Goal: Task Accomplishment & Management: Complete application form

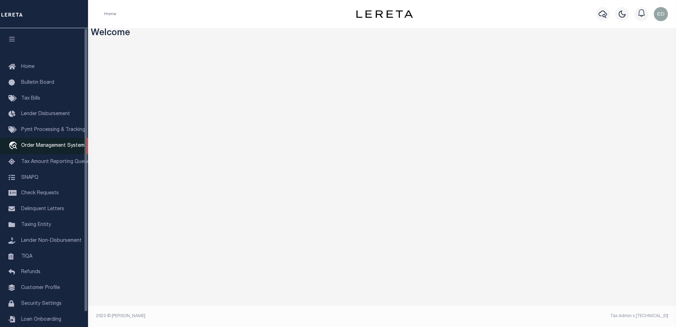
click at [67, 147] on span "Order Management System" at bounding box center [52, 145] width 63 height 5
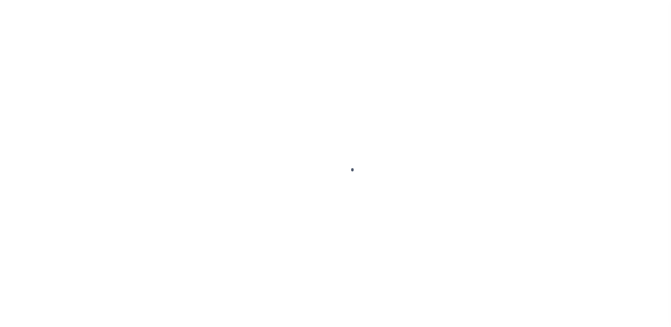
scroll to position [16, 0]
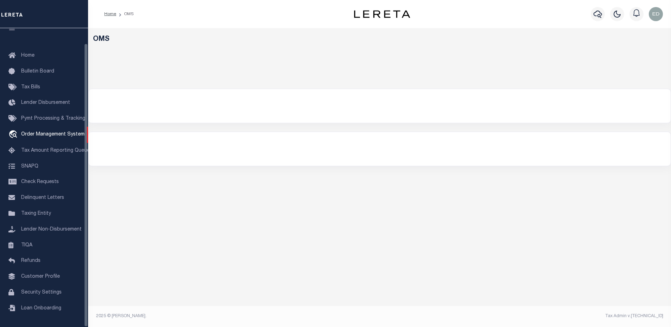
select select "200"
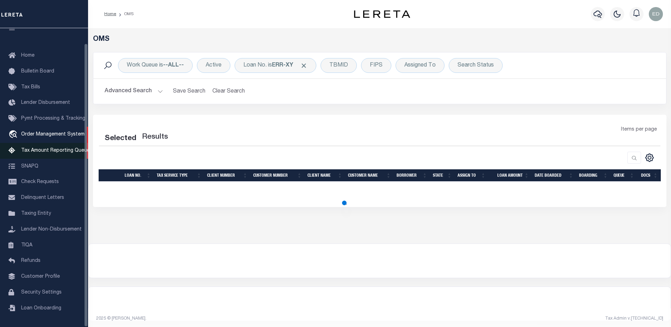
select select "200"
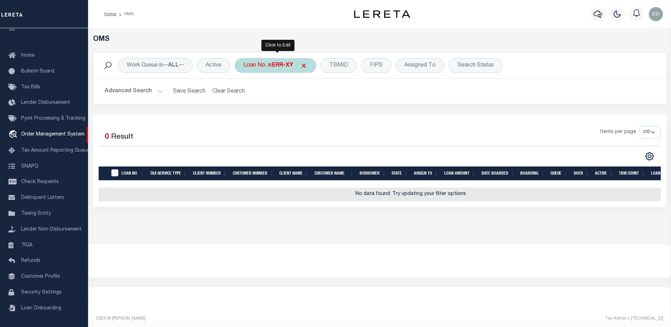
click at [289, 60] on div "Loan No. is ERR-XY" at bounding box center [276, 65] width 82 height 15
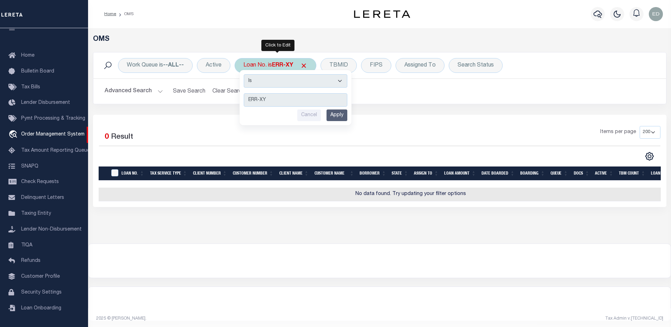
click at [283, 82] on select "Is Contains" at bounding box center [296, 80] width 104 height 13
select select "c"
click at [244, 74] on select "Is Contains" at bounding box center [296, 80] width 104 height 13
click at [336, 109] on div "Is Contains ERR-XY Cancel Apply" at bounding box center [296, 97] width 112 height 55
click at [336, 110] on input "Apply" at bounding box center [337, 116] width 21 height 12
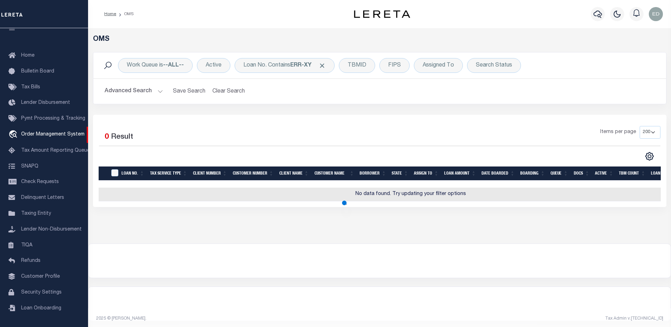
click at [337, 112] on div "Work Queue is --ALL-- Active Loan No. Contains ERR-XY TBMID FIPS Assigned To Se…" at bounding box center [380, 83] width 584 height 63
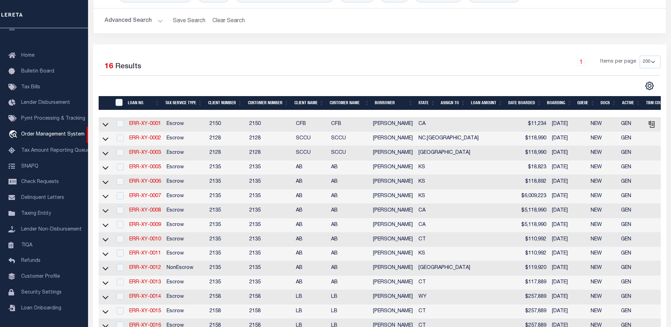
scroll to position [106, 0]
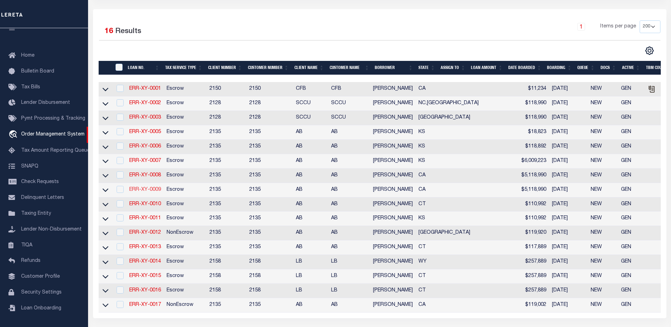
click at [149, 192] on link "ERR-XY-0009" at bounding box center [145, 189] width 32 height 5
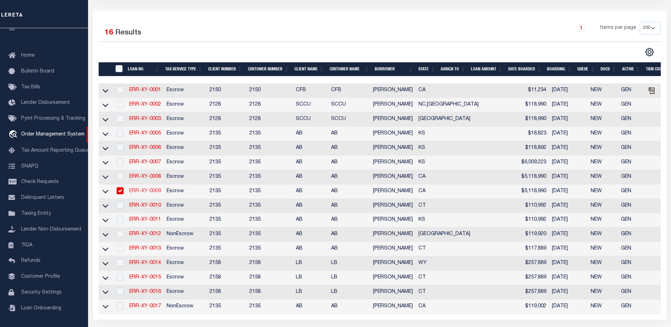
type input "ERR-XY-0009"
type input "[PERSON_NAME]"
select select
type input "[DATE]"
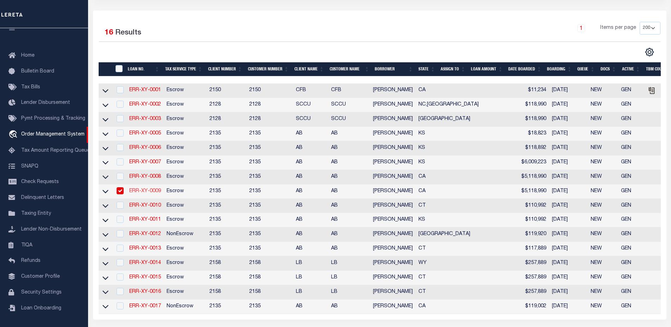
select select "10"
select select "Escrow"
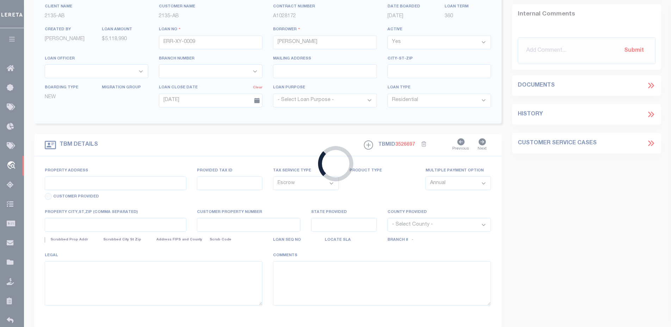
type input "15917 VIA DEL SOL"
select select
type input "[GEOGRAPHIC_DATA]-2435"
type input "CA"
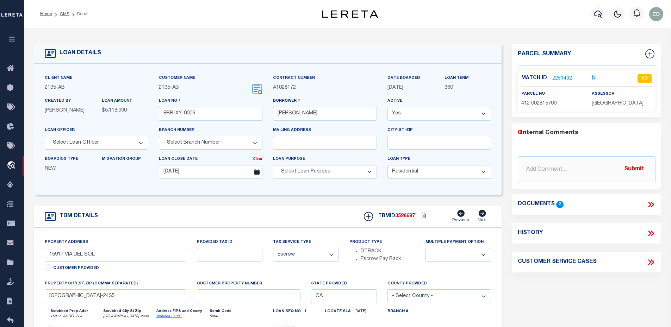
click at [565, 76] on link "2251432" at bounding box center [562, 78] width 20 height 7
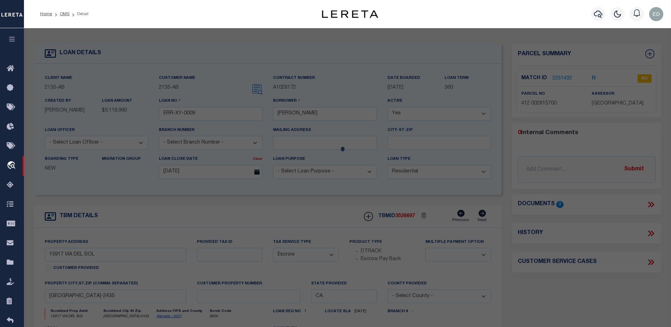
checkbox input "false"
select select "ND"
type input "[PERSON_NAME] E TRUST"
select select "ATL"
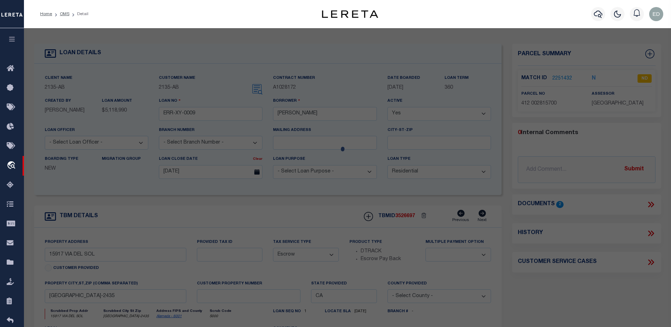
select select "ADD"
type input "15917 VIA DEL SOL"
checkbox input "false"
type input "[GEOGRAPHIC_DATA]"
type textarea "TRACT [STREET_ADDRESS]"
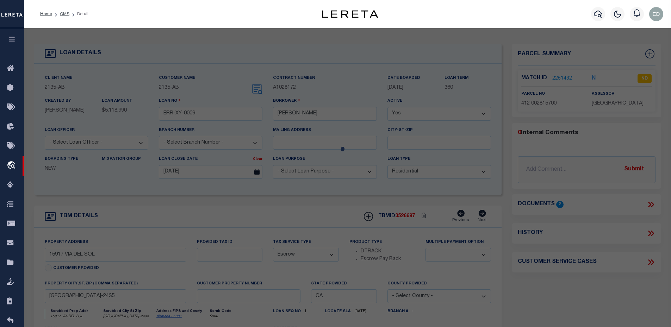
type textarea "High Loan Amount. Please Provide a Complete Legal Description."
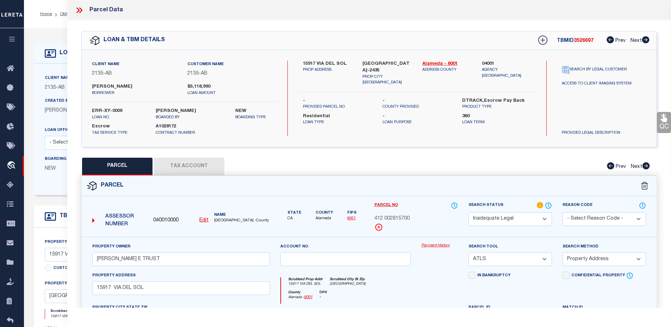
click at [180, 162] on button "Tax Account" at bounding box center [189, 167] width 70 height 18
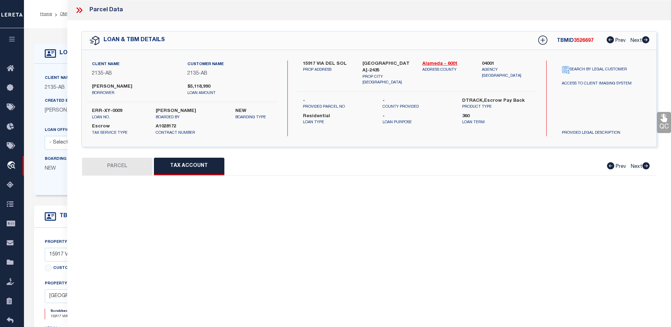
select select "100"
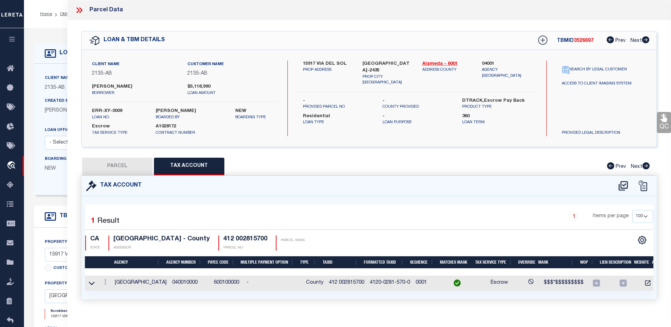
scroll to position [13, 0]
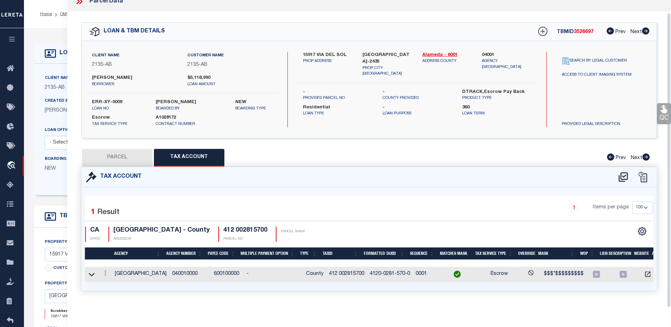
click at [336, 272] on span "412 002815700" at bounding box center [346, 274] width 35 height 5
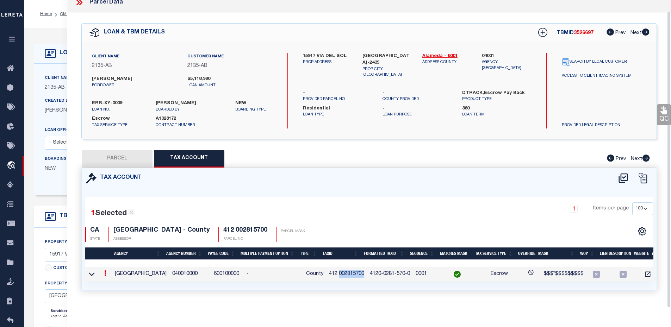
click at [336, 272] on span "412 002815700" at bounding box center [346, 274] width 35 height 5
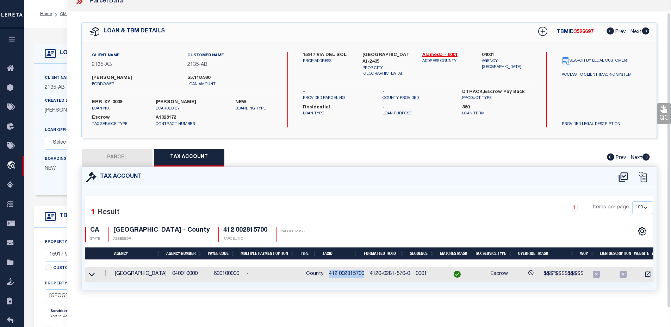
click at [336, 272] on span "412 002815700" at bounding box center [346, 274] width 35 height 5
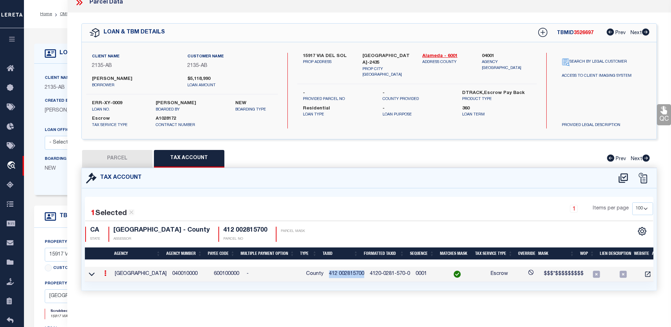
copy span "412 002815700"
click at [217, 270] on td "600100000" at bounding box center [227, 274] width 33 height 15
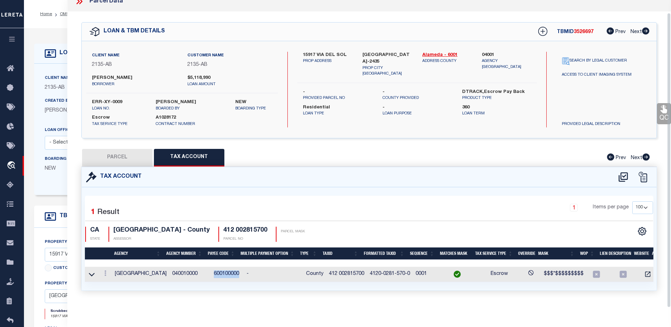
click at [217, 270] on td "600100000" at bounding box center [227, 274] width 33 height 15
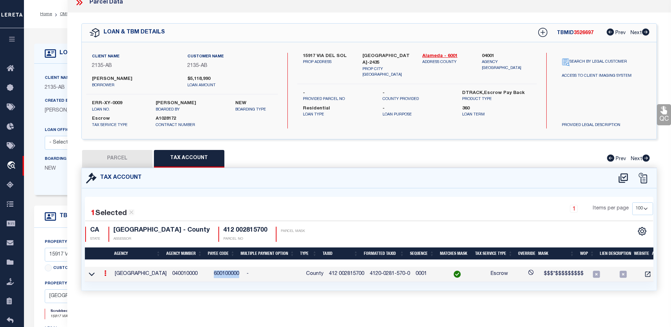
copy td "600100000"
click at [388, 272] on span "4120-0281-570-0" at bounding box center [390, 274] width 40 height 5
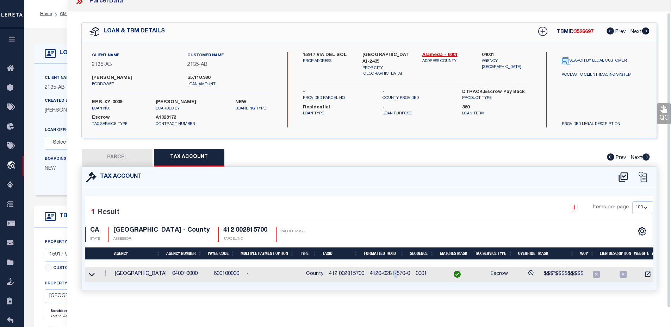
click at [388, 272] on span "4120-0281-570-0" at bounding box center [390, 274] width 40 height 5
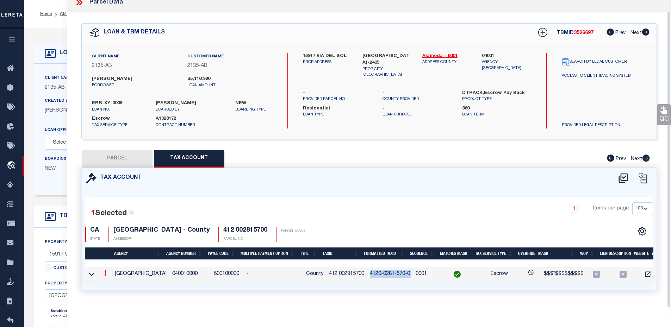
click at [388, 272] on span "4120-0281-570-0" at bounding box center [390, 274] width 40 height 5
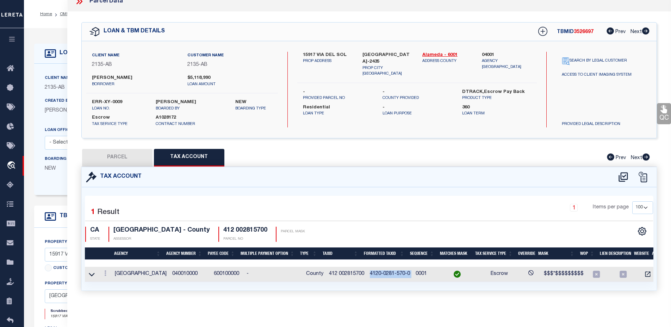
copy span "4120-0281-570-0"
click at [420, 217] on div "1 Selected 1 Result 1 Items per page 10 25 50 100 CA STATE [GEOGRAPHIC_DATA] - …" at bounding box center [370, 222] width 580 height 41
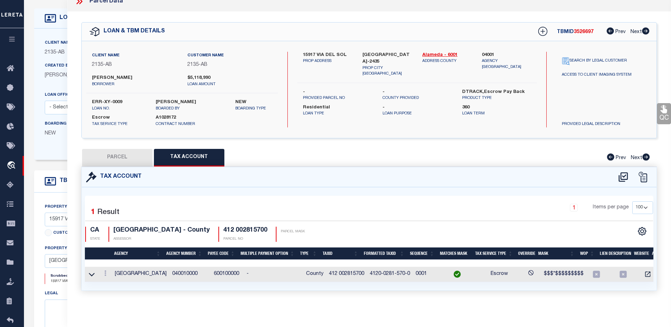
scroll to position [70, 0]
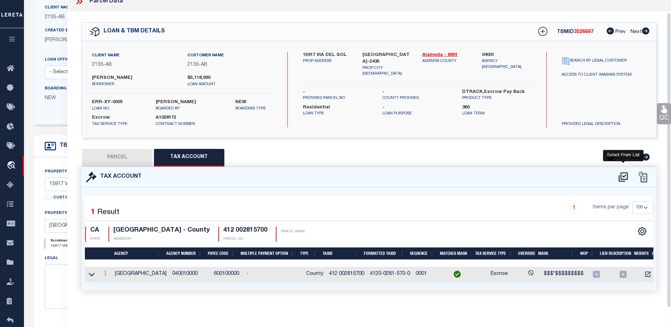
click at [623, 175] on icon at bounding box center [624, 177] width 12 height 11
select select "100"
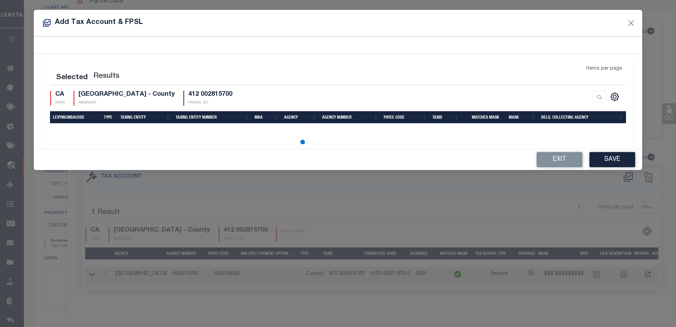
select select "100"
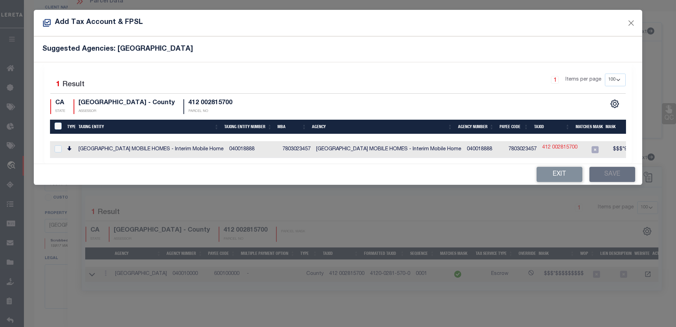
click at [543, 145] on link "412 002815700" at bounding box center [560, 148] width 35 height 8
type input "412 002815700"
type textarea "$$$*9$$$$$$$$"
checkbox input "true"
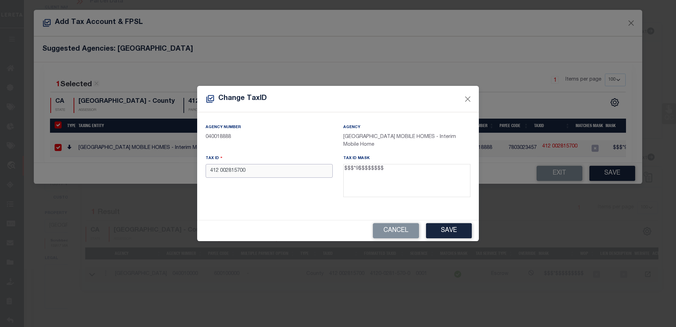
click at [302, 172] on input "412 002815700" at bounding box center [269, 171] width 127 height 14
drag, startPoint x: 357, startPoint y: 171, endPoint x: 380, endPoint y: 170, distance: 23.6
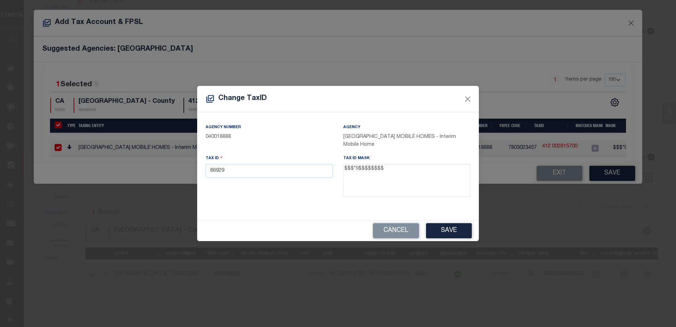
click at [380, 170] on textarea "$$$*9$$$$$$$$" at bounding box center [406, 180] width 127 height 33
click at [281, 175] on input "86929" at bounding box center [269, 171] width 127 height 14
click at [444, 226] on button "Save" at bounding box center [449, 230] width 46 height 15
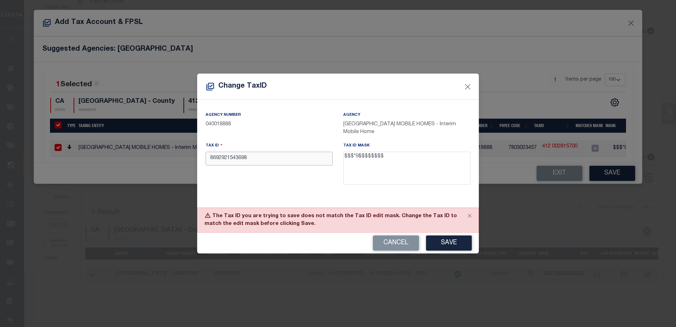
click at [221, 159] on input "8692921543698" at bounding box center [269, 159] width 127 height 14
type input "869 921543698"
click at [463, 243] on button "Save" at bounding box center [449, 243] width 46 height 15
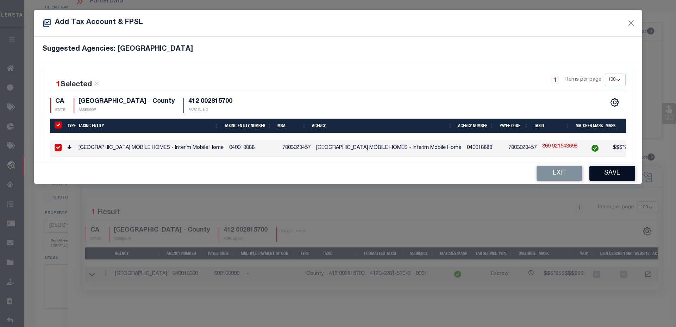
click at [607, 176] on button "Save" at bounding box center [613, 173] width 46 height 15
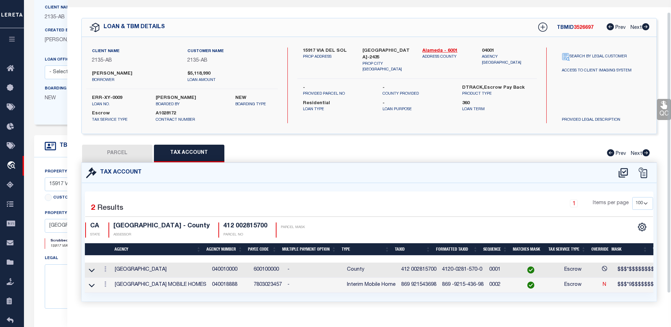
scroll to position [29, 0]
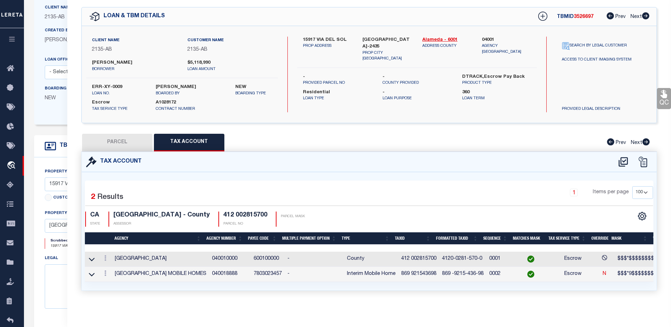
click at [455, 272] on span "869 -9215-436-98" at bounding box center [463, 274] width 42 height 5
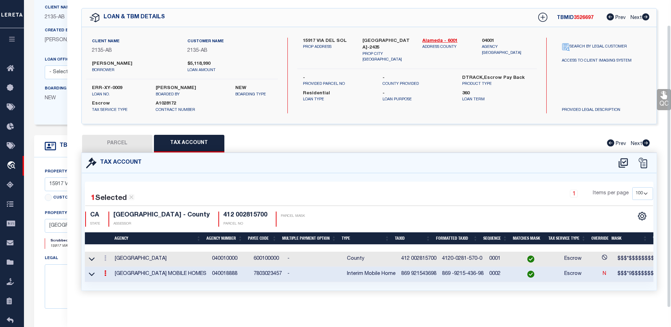
click at [455, 272] on span "869 -9215-436-98" at bounding box center [463, 274] width 42 height 5
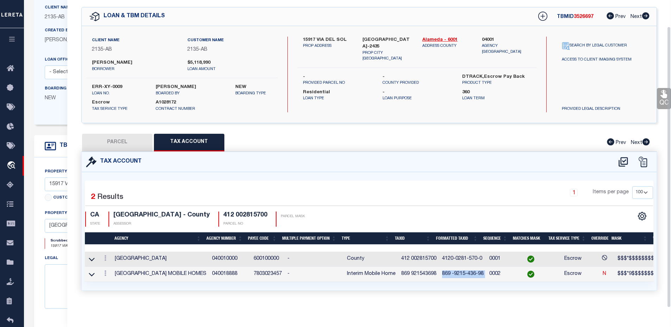
scroll to position [27, 0]
click at [455, 272] on span "869 -9215-436-98" at bounding box center [463, 274] width 42 height 5
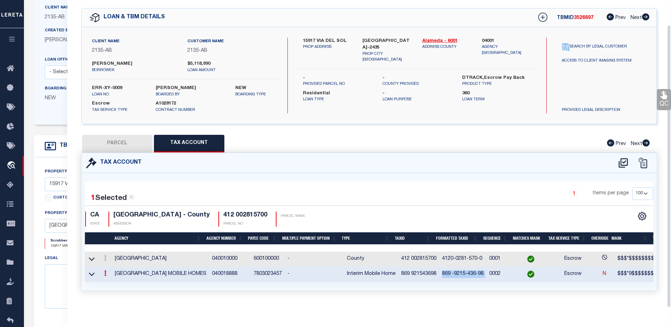
copy span "869 -9215-436-98"
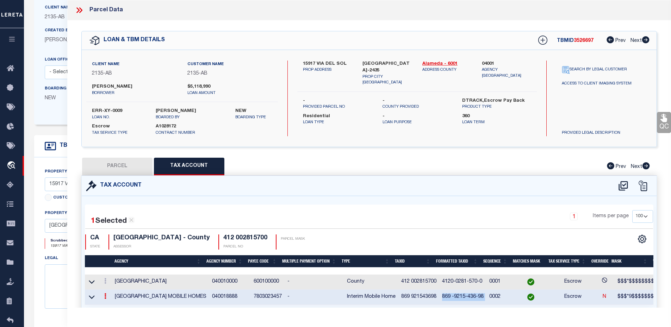
click at [77, 12] on icon at bounding box center [77, 10] width 3 height 6
